Goal: Obtain resource: Obtain resource

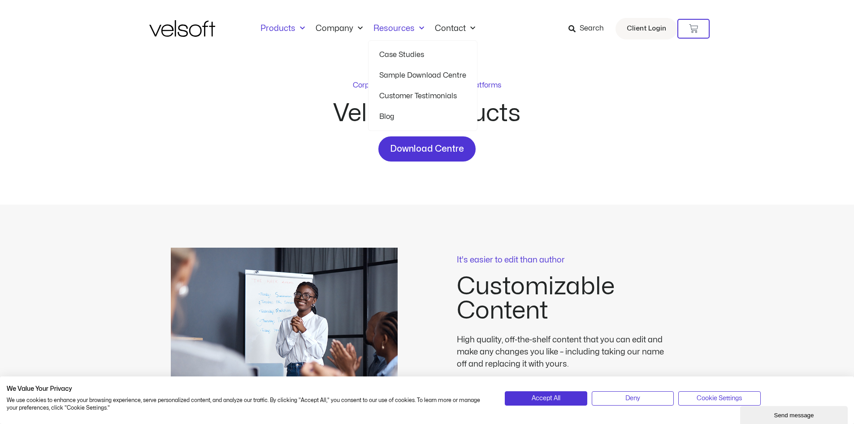
click at [390, 33] on link "Resources" at bounding box center [398, 29] width 61 height 10
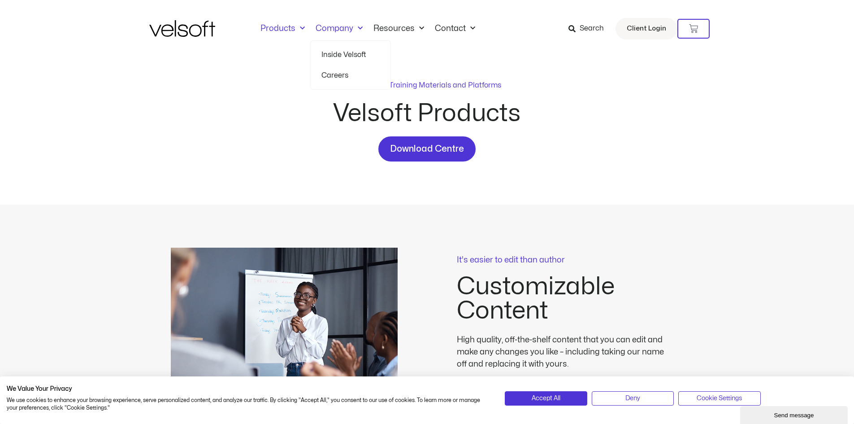
scroll to position [224, 0]
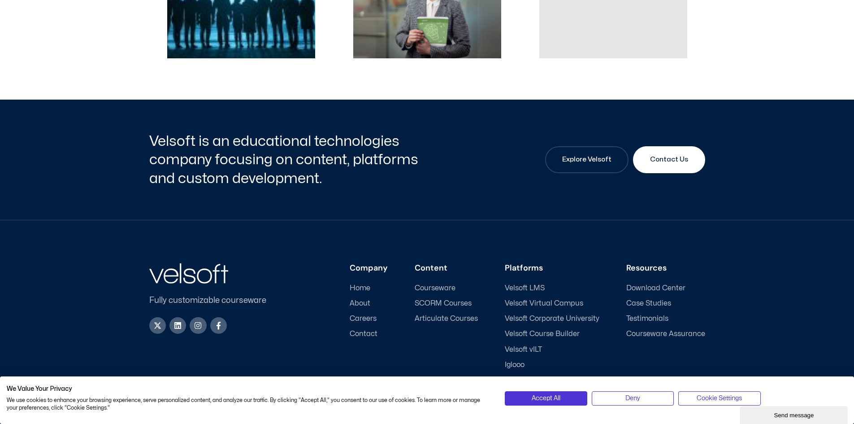
scroll to position [447, 0]
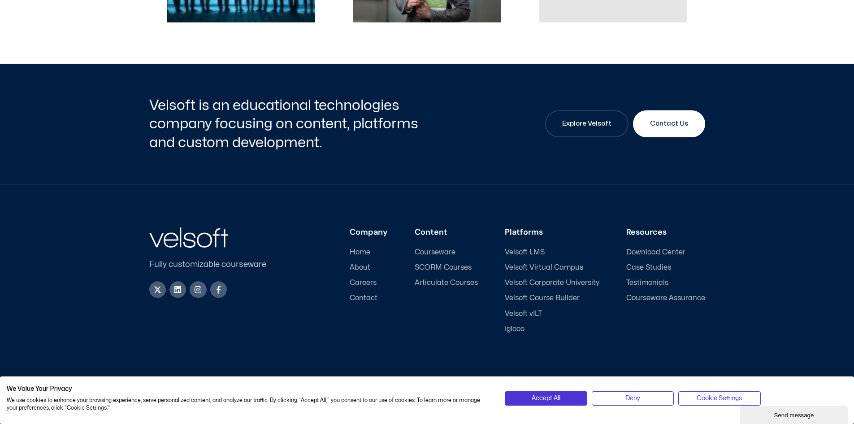
click at [439, 231] on h3 "Content" at bounding box center [446, 232] width 63 height 10
click at [437, 281] on span "Articulate Courses" at bounding box center [446, 282] width 63 height 9
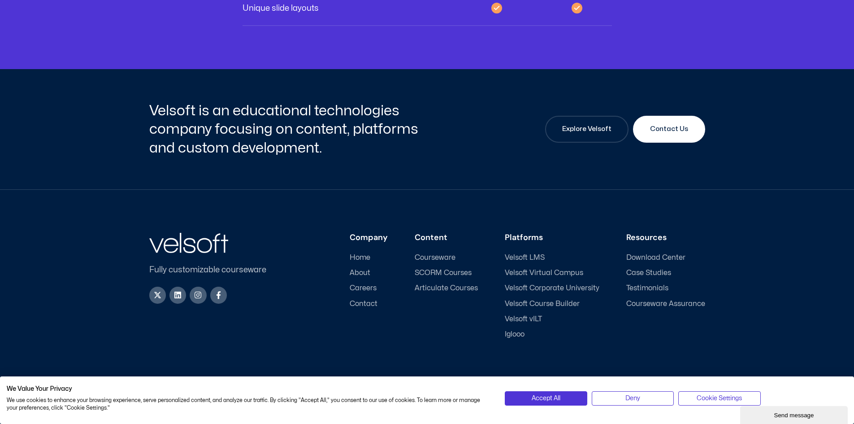
scroll to position [3299, 0]
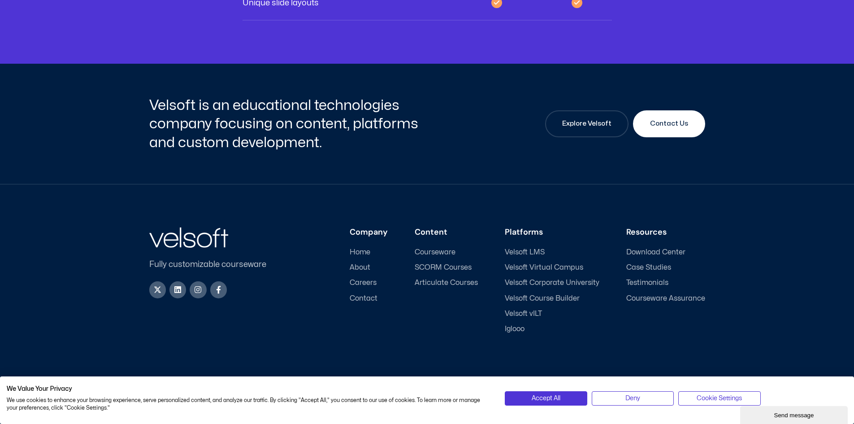
click at [423, 266] on span "SCORM Courses" at bounding box center [443, 267] width 57 height 9
